Goal: Task Accomplishment & Management: Use online tool/utility

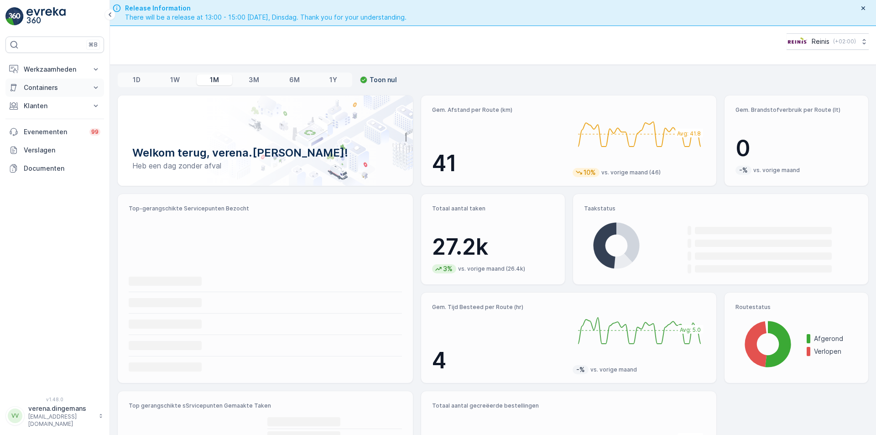
click at [64, 89] on p "Containers" at bounding box center [55, 87] width 62 height 9
click at [51, 74] on button "Werkzaamheden" at bounding box center [54, 69] width 99 height 18
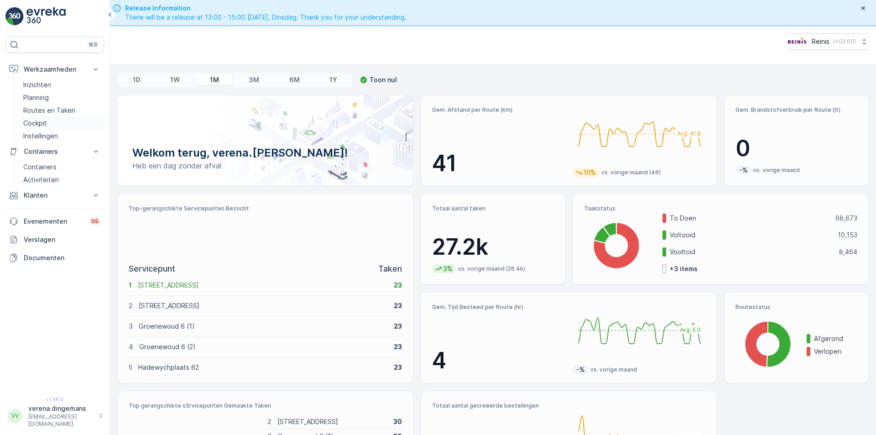
click at [39, 119] on p "Cockpit" at bounding box center [35, 123] width 24 height 9
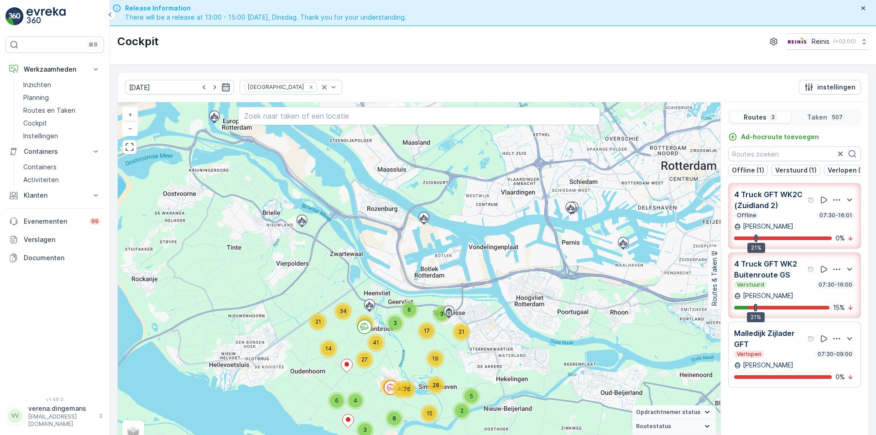
click at [221, 90] on icon "button" at bounding box center [225, 87] width 9 height 9
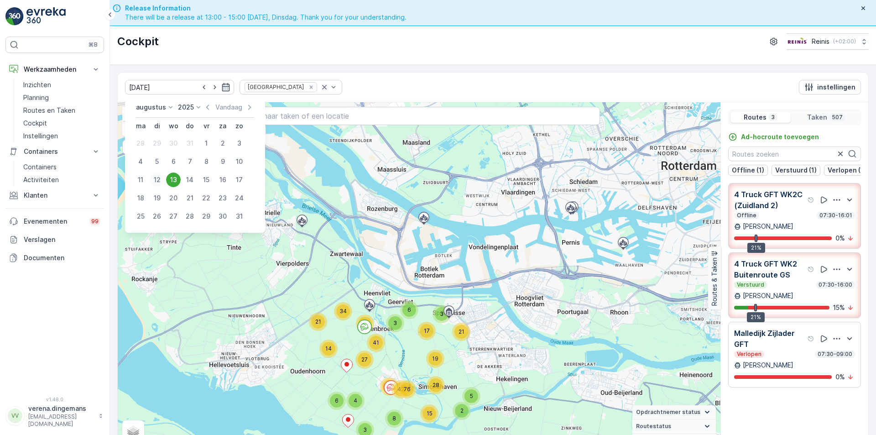
click at [157, 179] on div "12" at bounding box center [157, 179] width 15 height 15
type input "[DATE]"
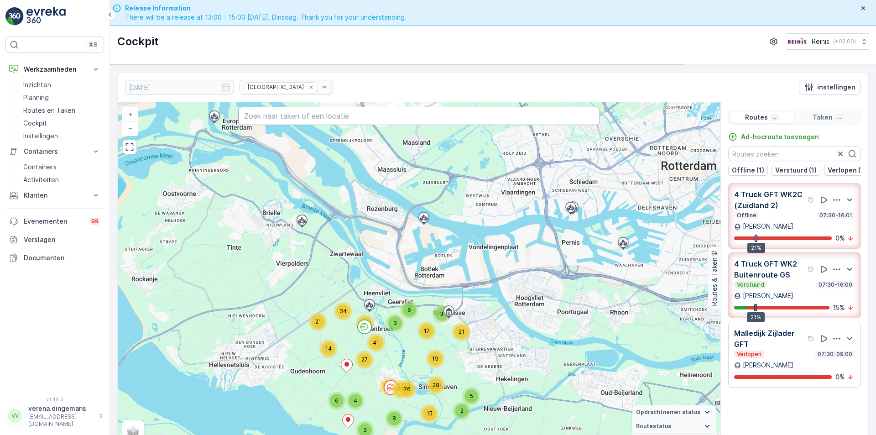
click at [318, 121] on input "text" at bounding box center [419, 116] width 362 height 18
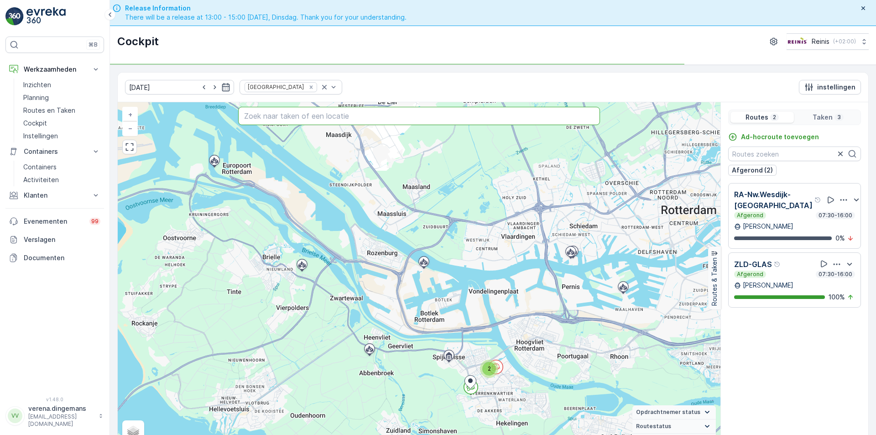
click at [294, 122] on input "text" at bounding box center [419, 116] width 362 height 18
click at [294, 116] on input "text" at bounding box center [419, 116] width 362 height 18
paste input "3206TJ106"
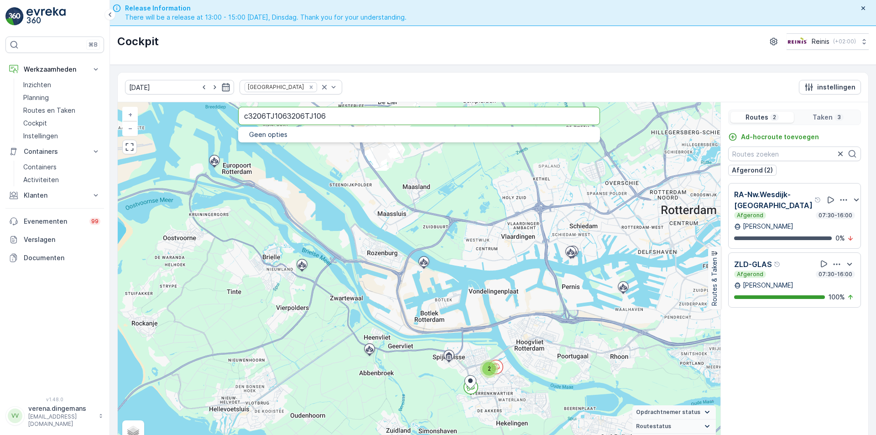
drag, startPoint x: 330, startPoint y: 117, endPoint x: 127, endPoint y: 95, distance: 204.3
click at [127, 95] on div "[DATE] Huis aan Huis instellingen 2 + − Satelliet stappenplan Terrein Hybride L…" at bounding box center [493, 263] width 752 height 382
type input "mildenburgallee"
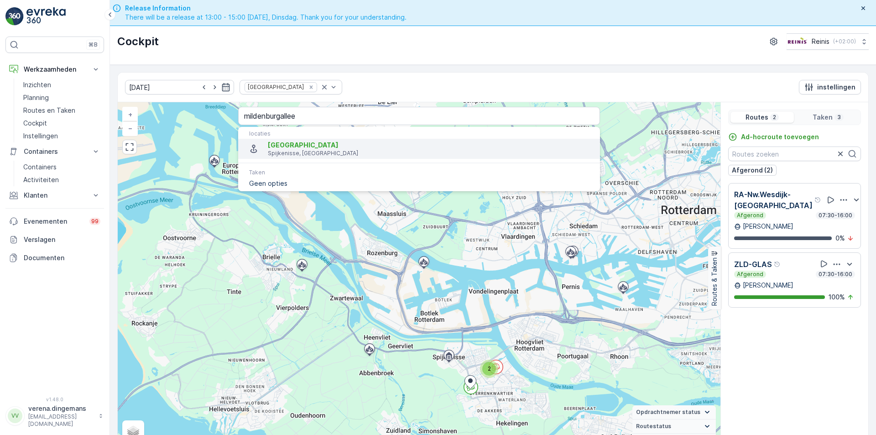
click at [289, 141] on span "[GEOGRAPHIC_DATA]" at bounding box center [303, 145] width 71 height 8
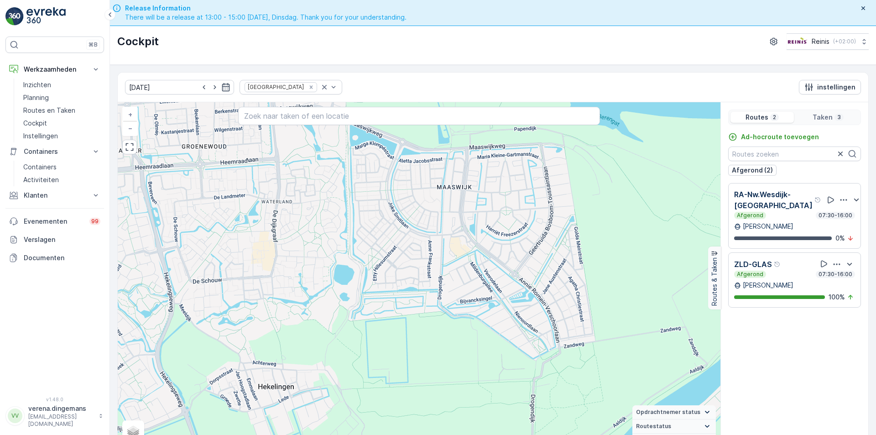
scroll to position [26, 0]
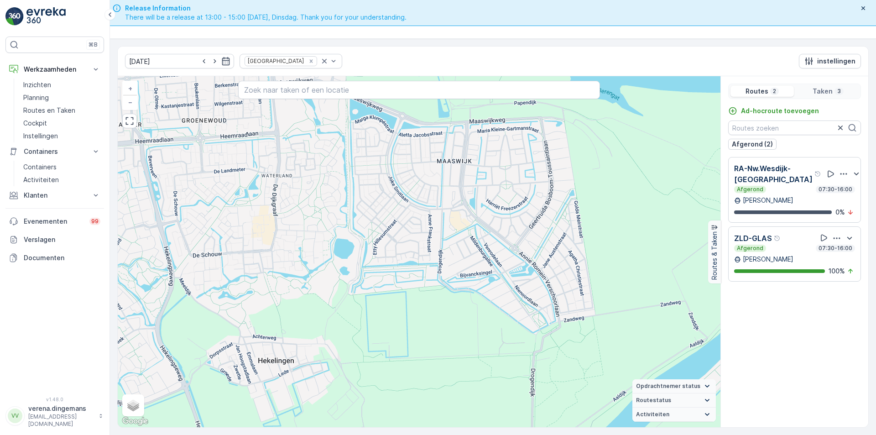
click at [821, 88] on p "Taken" at bounding box center [823, 91] width 20 height 9
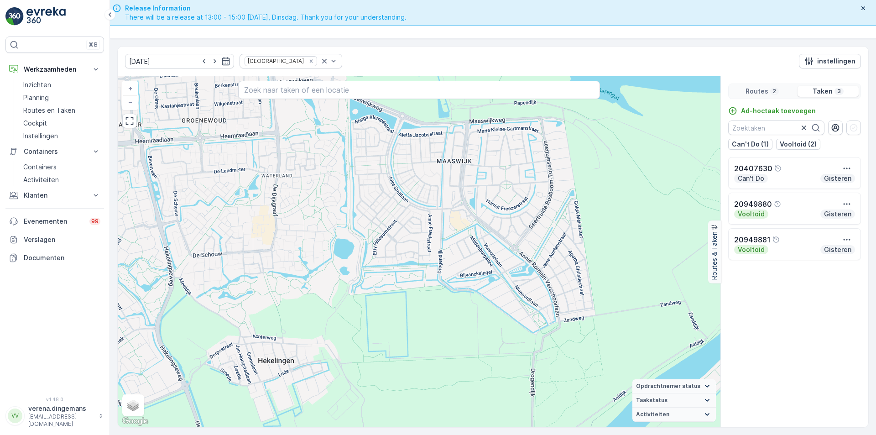
click at [756, 94] on p "Routes" at bounding box center [757, 91] width 23 height 9
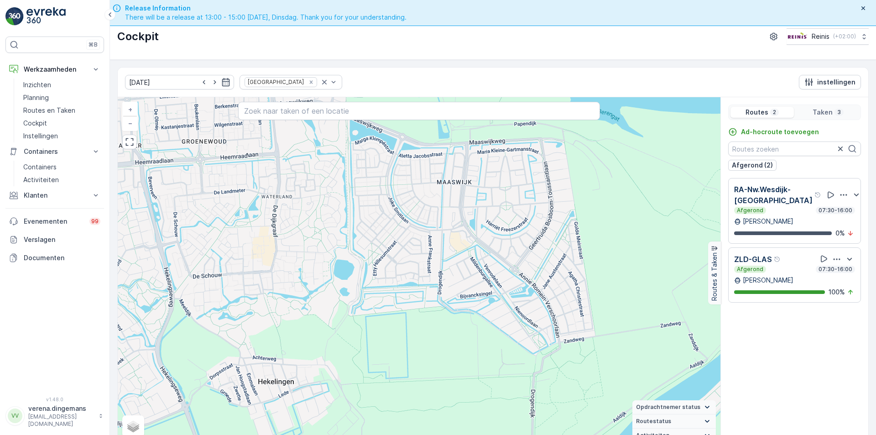
scroll to position [0, 0]
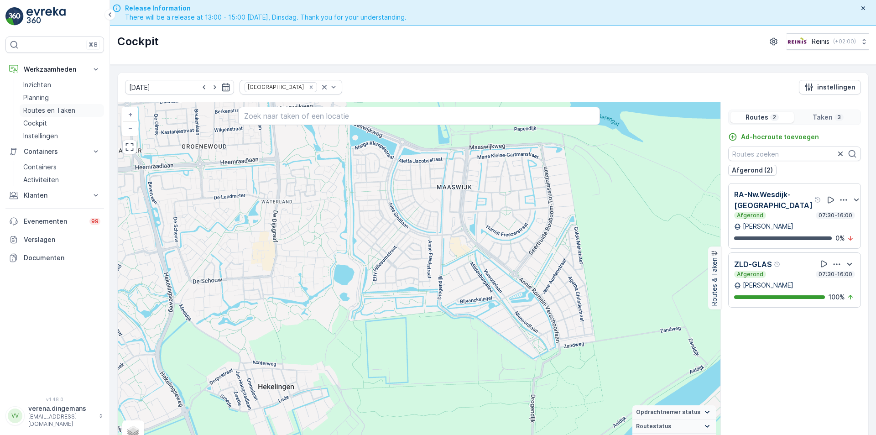
click at [45, 110] on p "Routes en Taken" at bounding box center [49, 110] width 52 height 9
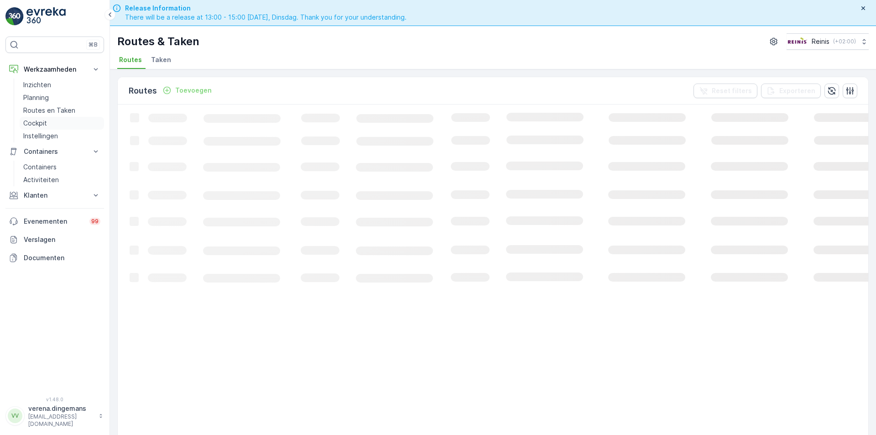
click at [32, 122] on p "Cockpit" at bounding box center [35, 123] width 24 height 9
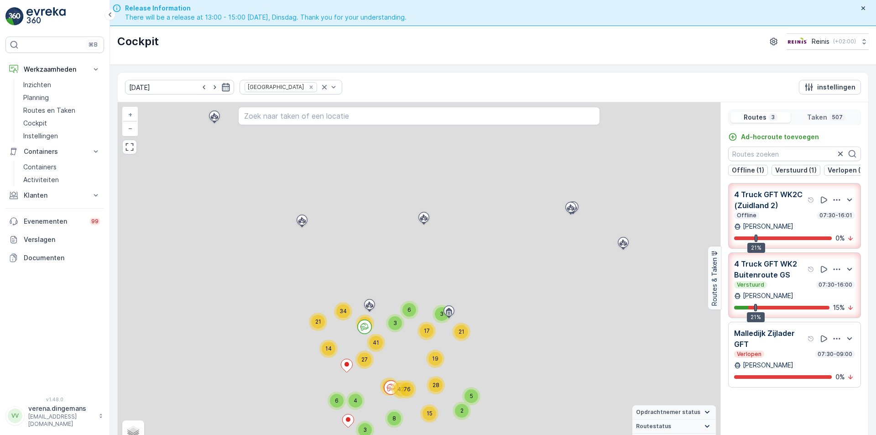
click at [221, 87] on icon "button" at bounding box center [225, 87] width 9 height 9
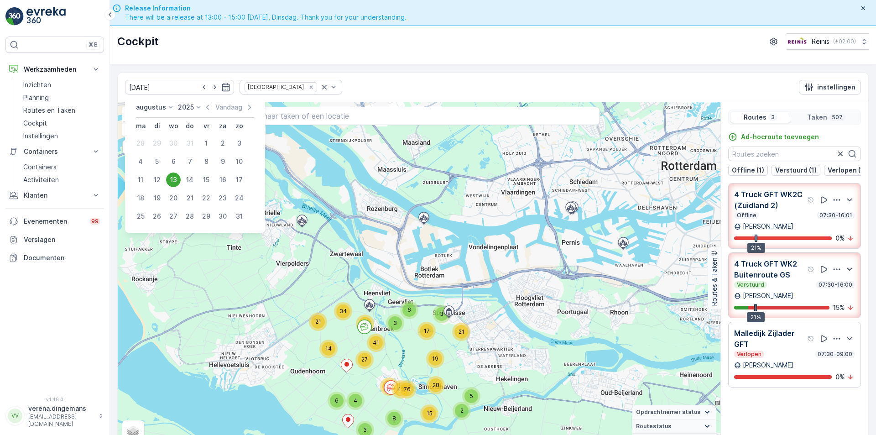
click at [156, 170] on td "5" at bounding box center [157, 161] width 16 height 18
click at [157, 176] on div "12" at bounding box center [157, 179] width 15 height 15
type input "[DATE]"
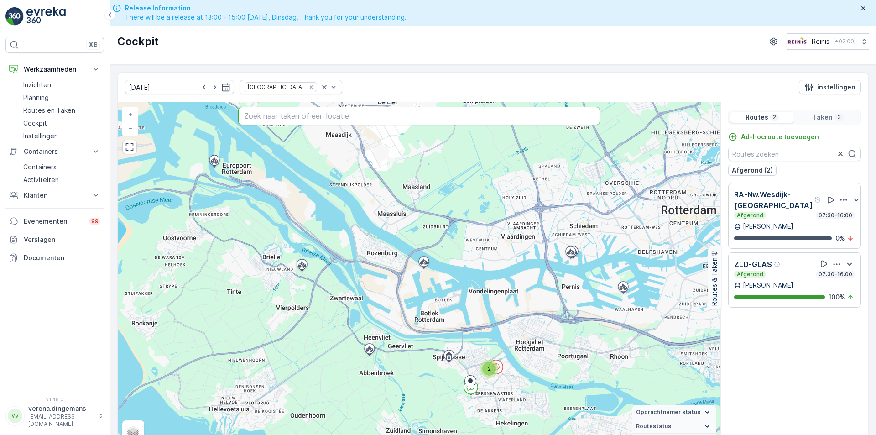
click at [259, 124] on input "text" at bounding box center [419, 116] width 362 height 18
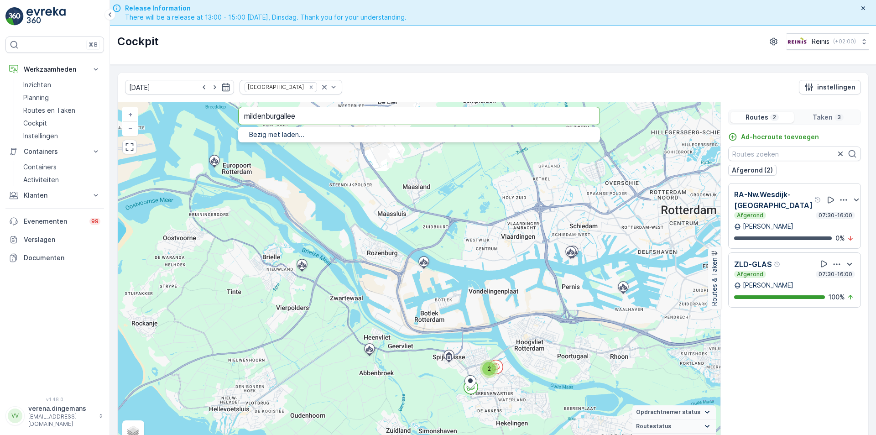
type input "mildenburgallee"
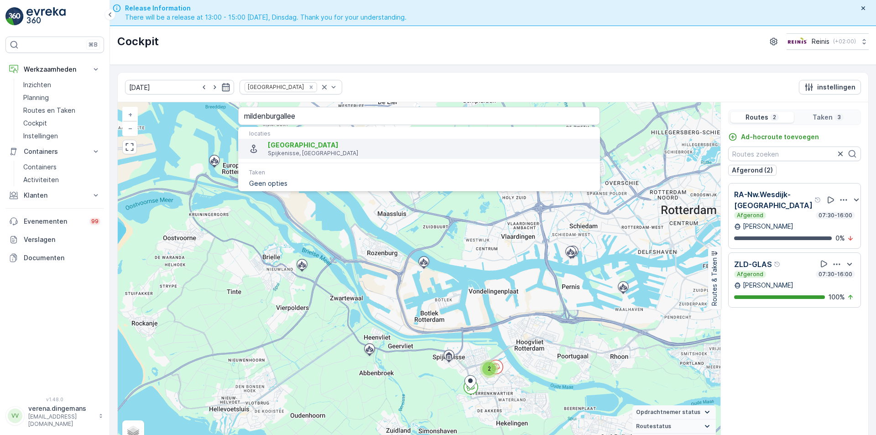
click at [274, 143] on span "[GEOGRAPHIC_DATA]" at bounding box center [303, 145] width 71 height 8
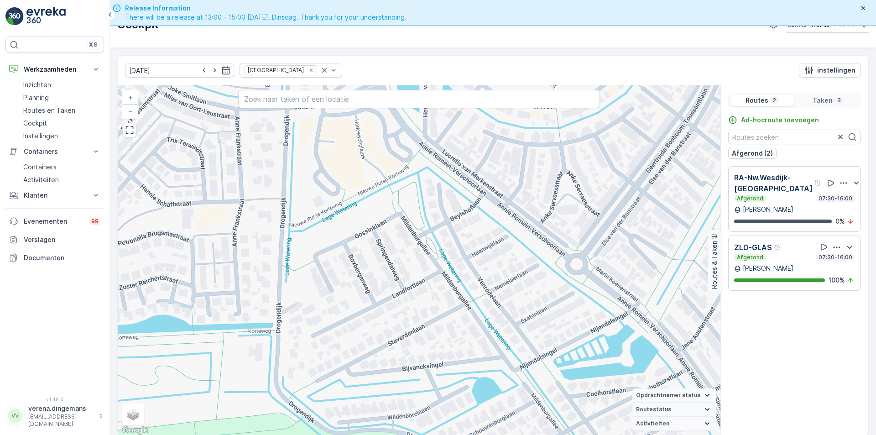
scroll to position [26, 0]
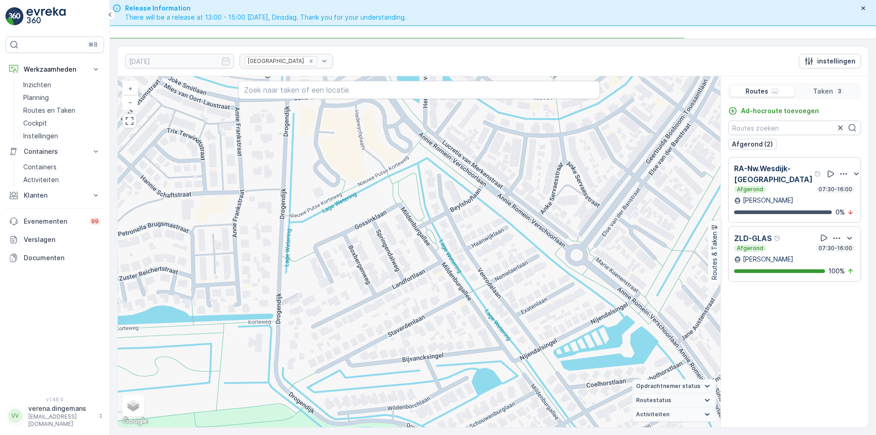
click at [279, 64] on div "[GEOGRAPHIC_DATA]" at bounding box center [287, 61] width 94 height 15
click at [309, 61] on icon "Remove Huis aan Huis" at bounding box center [310, 60] width 3 height 3
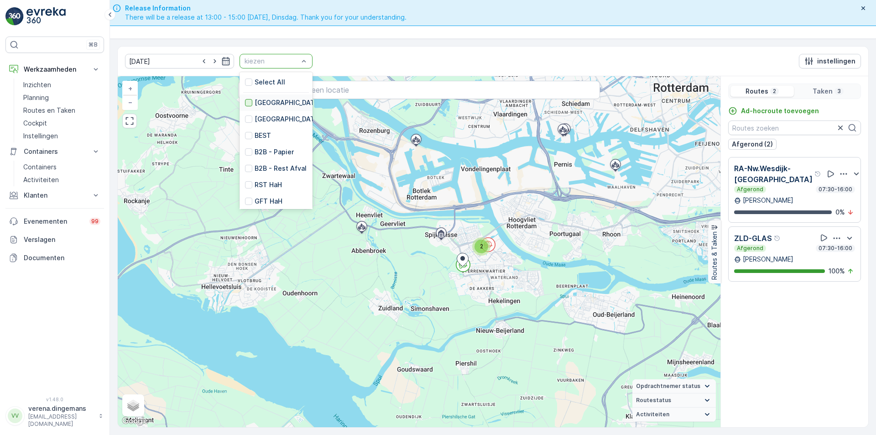
click at [245, 105] on div at bounding box center [248, 102] width 7 height 7
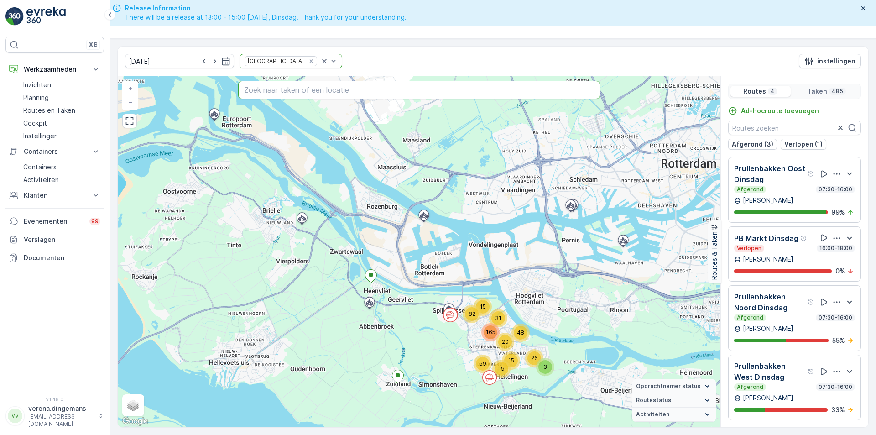
click at [302, 94] on input "text" at bounding box center [419, 90] width 362 height 18
paste input "[STREET_ADDRESS]"
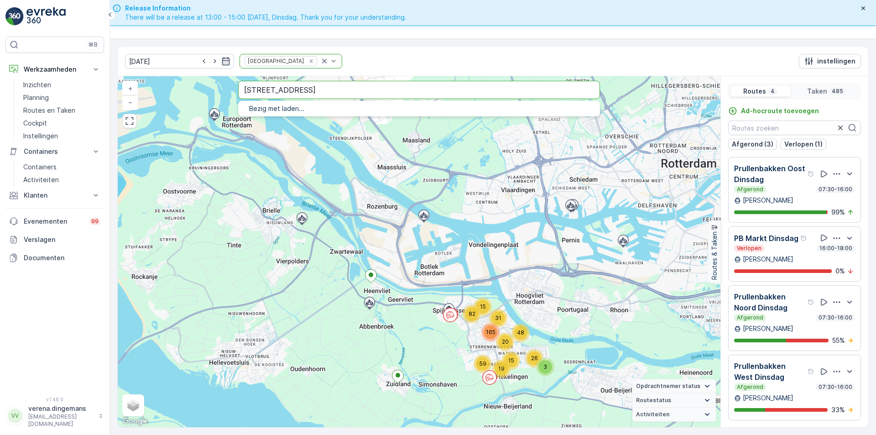
type input "[STREET_ADDRESS]"
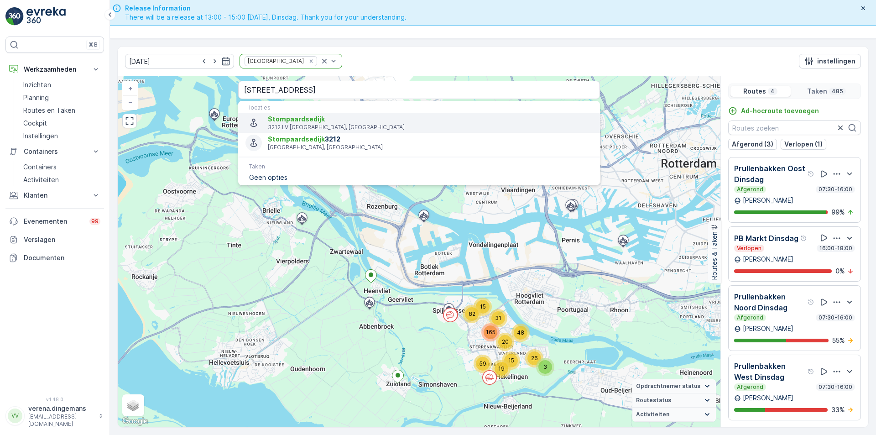
click at [343, 122] on span "Stompaardsedijk" at bounding box center [430, 119] width 325 height 9
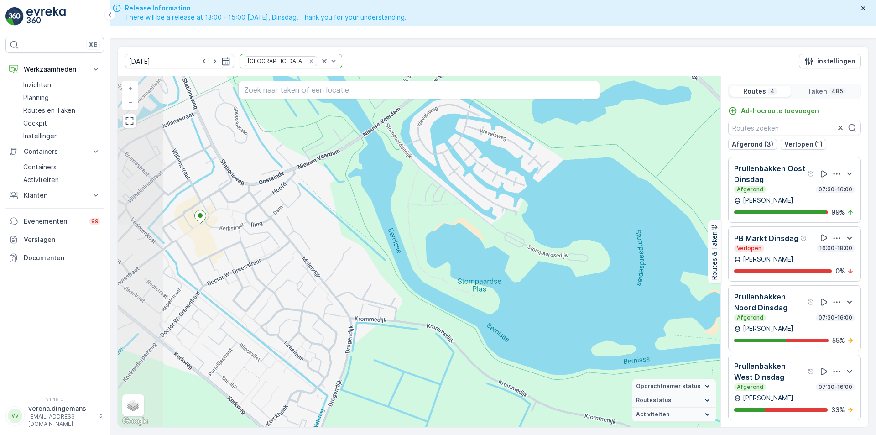
drag, startPoint x: 246, startPoint y: 311, endPoint x: 440, endPoint y: 237, distance: 207.4
click at [440, 237] on div "5 4 12 2 2 2 6 2 3 3 2 2 3 2 2 2 3 3 4 5 7 2 3 2 2 4 2 2 4 2 2 2 2 3 2 3 3 3 2 …" at bounding box center [419, 251] width 603 height 351
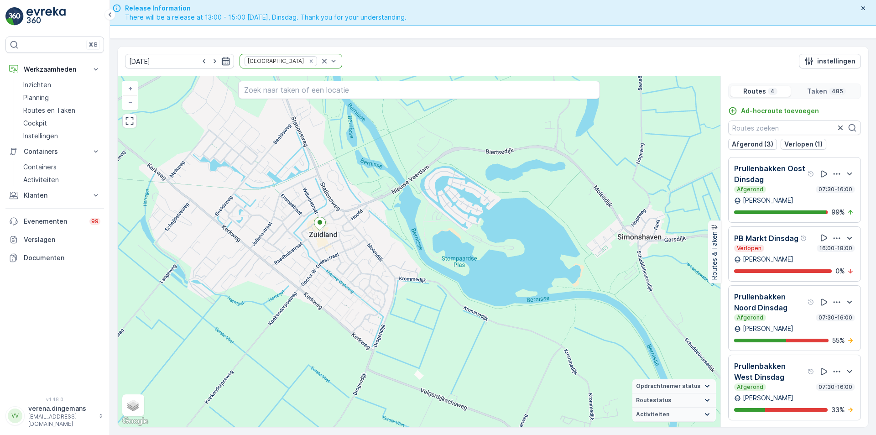
click at [222, 62] on icon "button" at bounding box center [226, 61] width 8 height 8
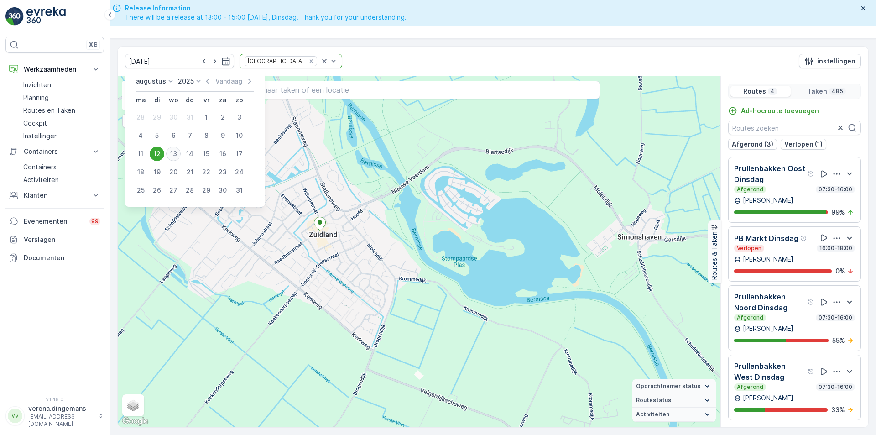
click at [172, 152] on div "13" at bounding box center [173, 153] width 15 height 15
type input "[DATE]"
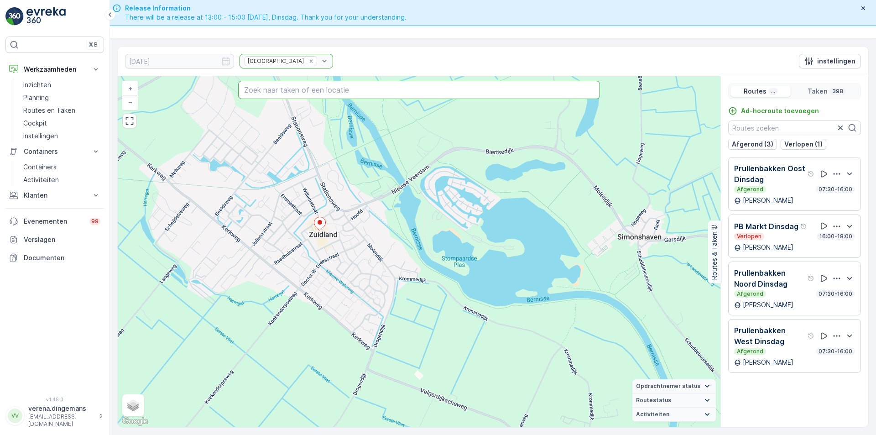
click at [295, 88] on input "text" at bounding box center [419, 90] width 362 height 18
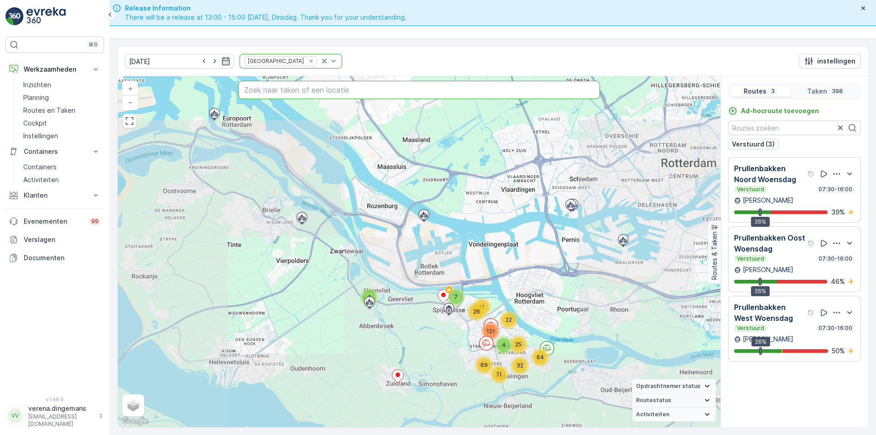
paste input "[STREET_ADDRESS]"
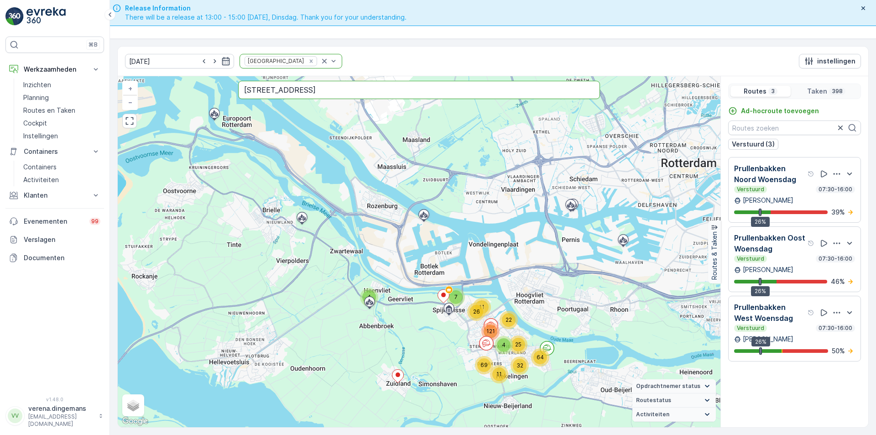
type input "[STREET_ADDRESS]"
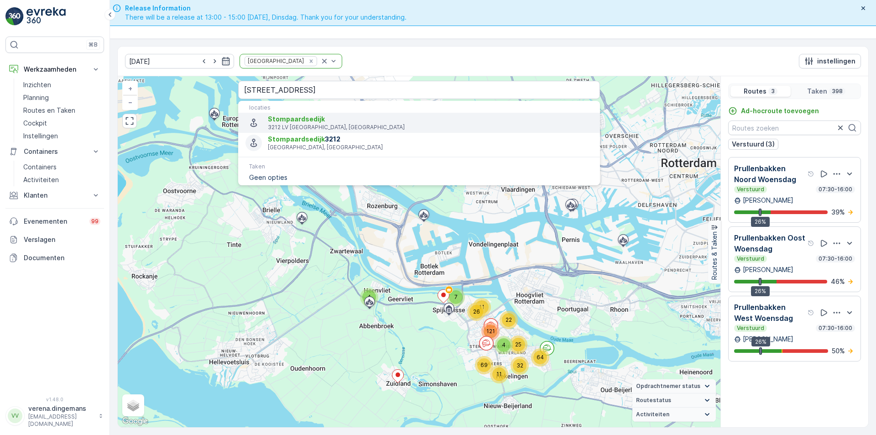
click at [295, 121] on span "Stompaardsedijk" at bounding box center [296, 119] width 57 height 8
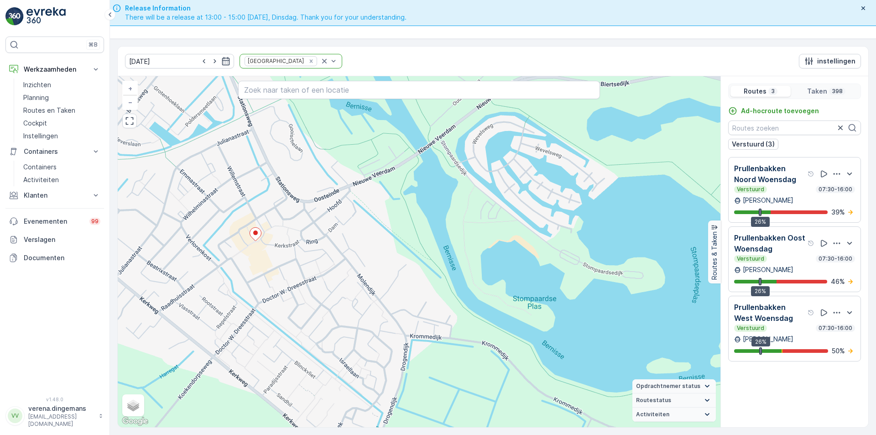
drag, startPoint x: 260, startPoint y: 207, endPoint x: 561, endPoint y: 183, distance: 301.7
click at [561, 183] on div "4 4 3 4 2 4 2 2 3 6 4 13 3 2 2 2 3 2 2 5 4 2 3 2 2 2 4 2 3 3 4 3 2 2 3 2 2 2 3 …" at bounding box center [419, 251] width 603 height 351
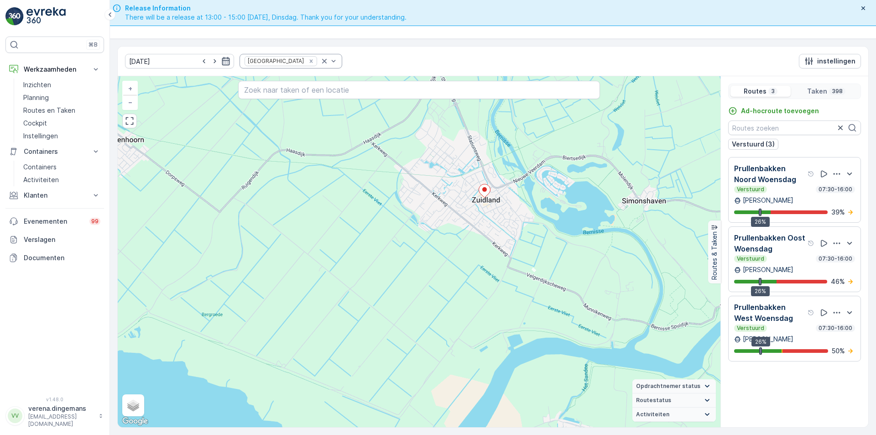
click at [222, 61] on icon "button" at bounding box center [226, 61] width 8 height 8
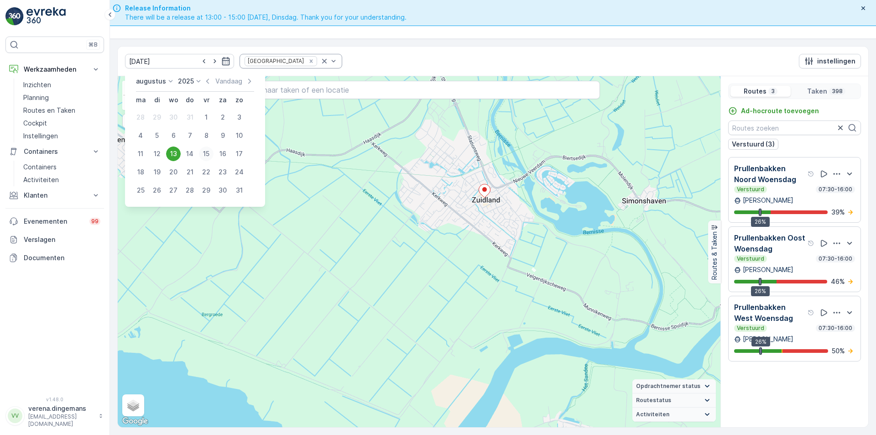
click at [208, 148] on div "15" at bounding box center [206, 153] width 15 height 15
type input "[DATE]"
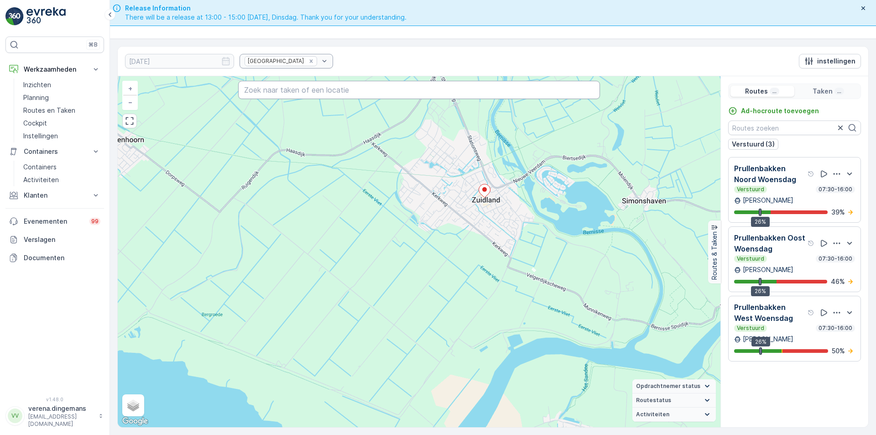
click at [305, 97] on input "text" at bounding box center [419, 90] width 362 height 18
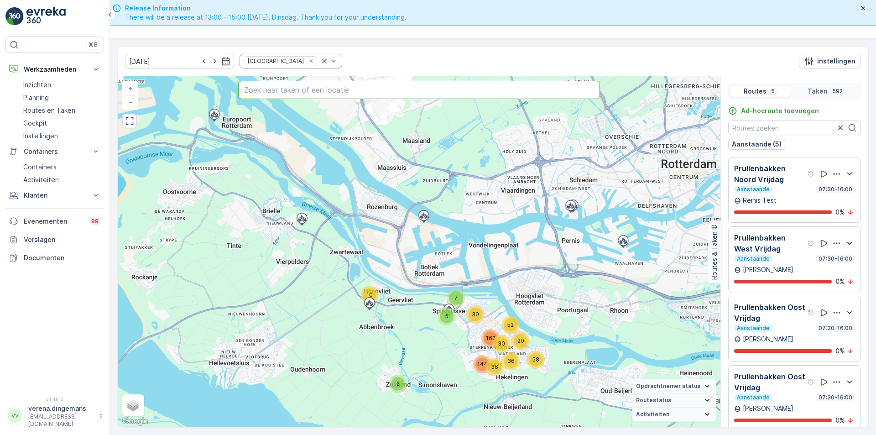
paste input "[STREET_ADDRESS]"
type input "[STREET_ADDRESS]"
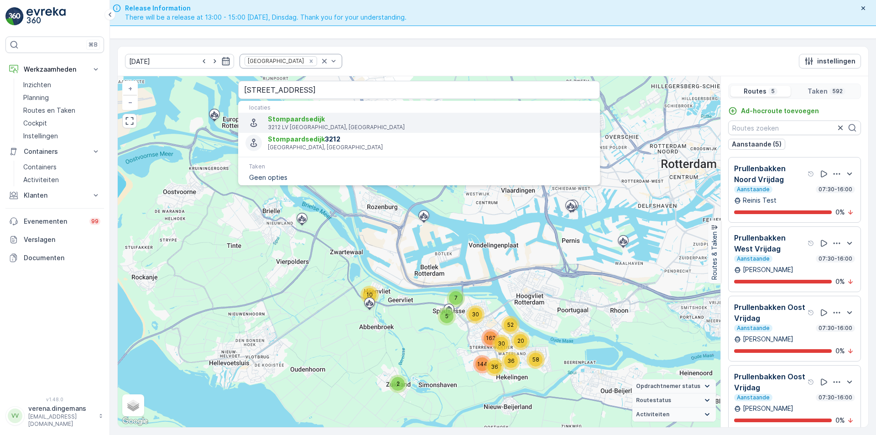
click at [303, 126] on p "3212 LV [GEOGRAPHIC_DATA], [GEOGRAPHIC_DATA]" at bounding box center [430, 127] width 325 height 7
